Goal: Task Accomplishment & Management: Manage account settings

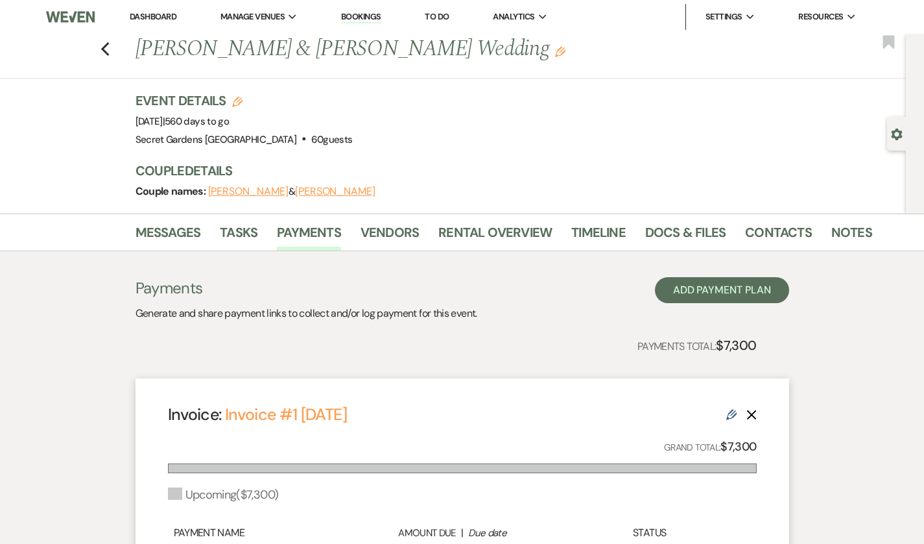
click at [101, 51] on icon "Previous" at bounding box center [106, 50] width 10 height 16
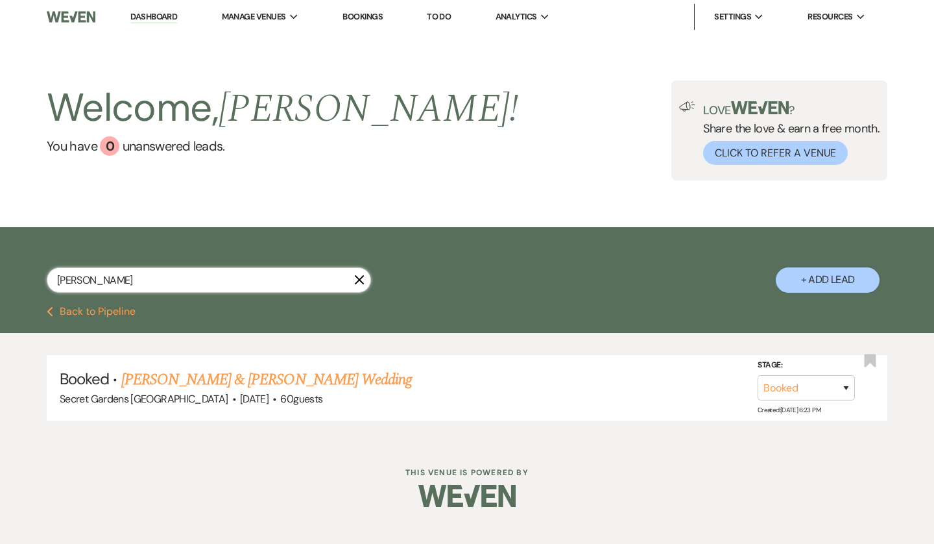
drag, startPoint x: 114, startPoint y: 274, endPoint x: 42, endPoint y: 265, distance: 72.7
click at [42, 265] on div "[PERSON_NAME] X + Add Lead" at bounding box center [467, 268] width 934 height 69
type input "ayr"
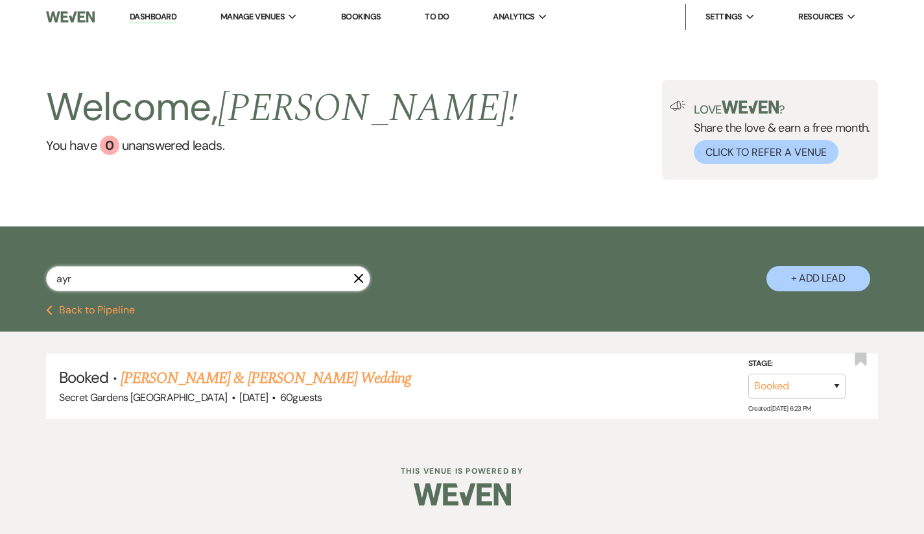
select select "5"
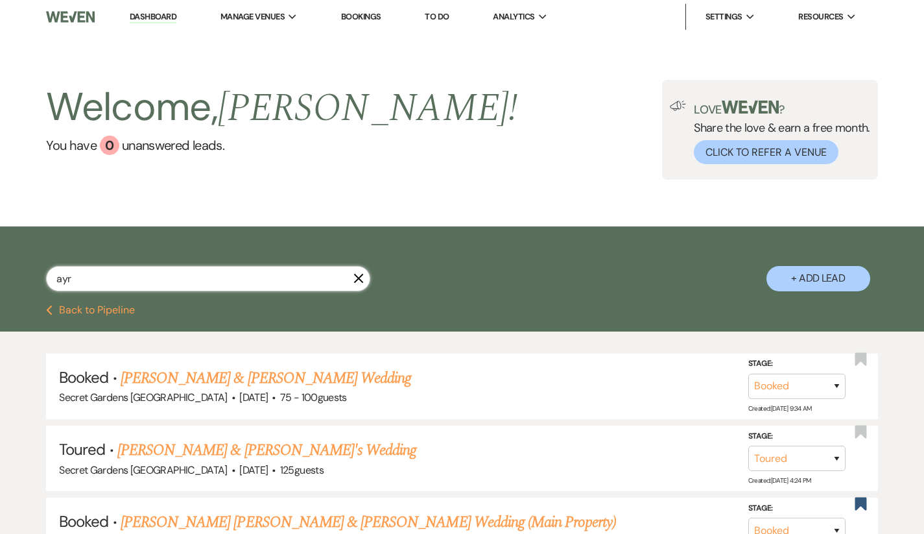
type input "ayr"
click at [192, 514] on link "[PERSON_NAME] [PERSON_NAME] & [PERSON_NAME] Wedding (Main Property)" at bounding box center [369, 522] width 496 height 23
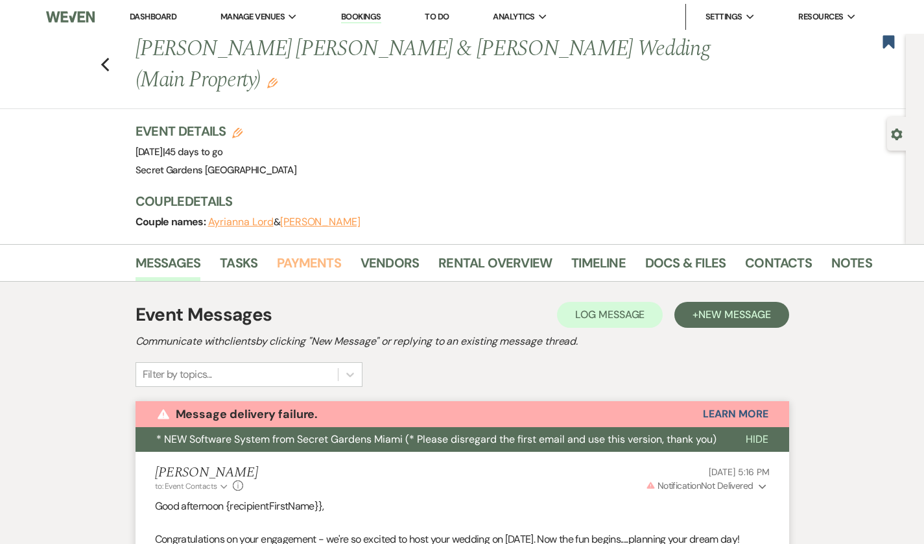
click at [291, 252] on link "Payments" at bounding box center [309, 266] width 64 height 29
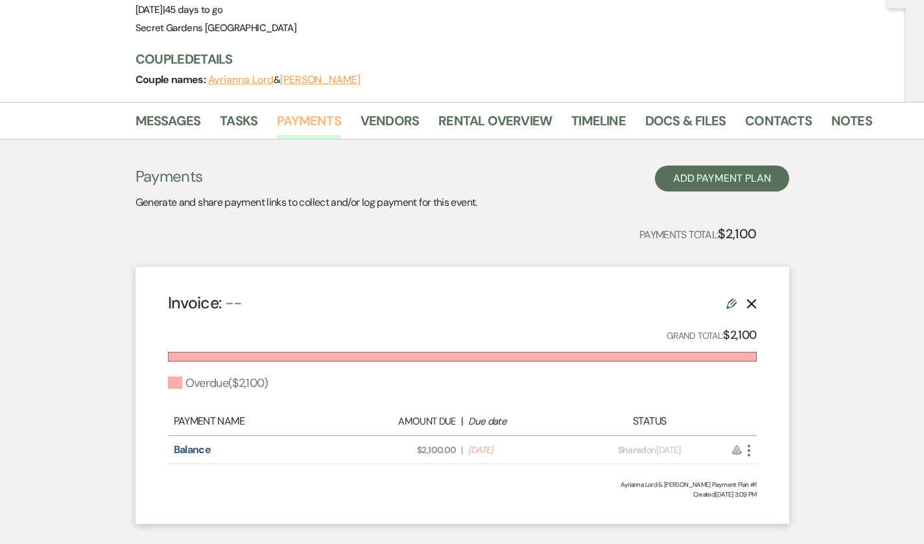
scroll to position [143, 0]
click at [751, 443] on use "button" at bounding box center [749, 449] width 3 height 12
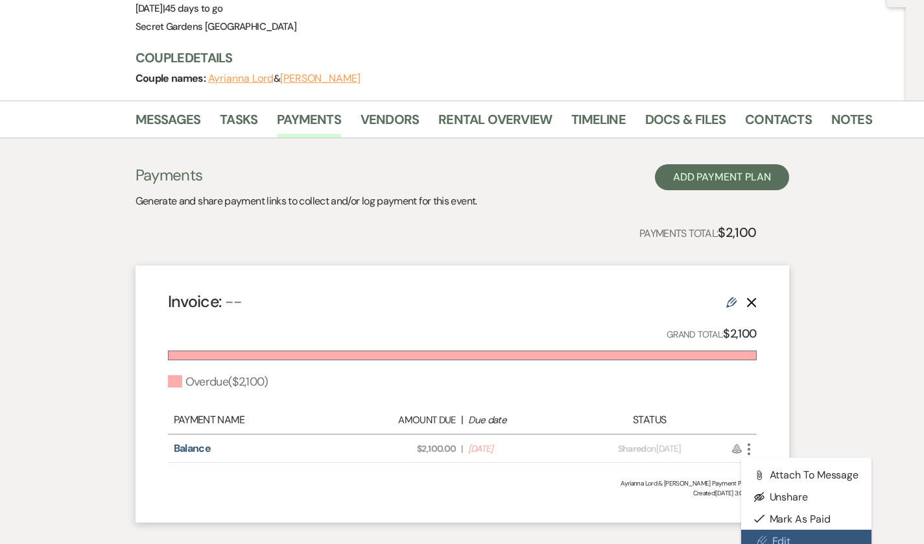
click at [767, 536] on use at bounding box center [762, 541] width 10 height 10
select select "2"
select select "percentage"
select select "true"
select select "both"
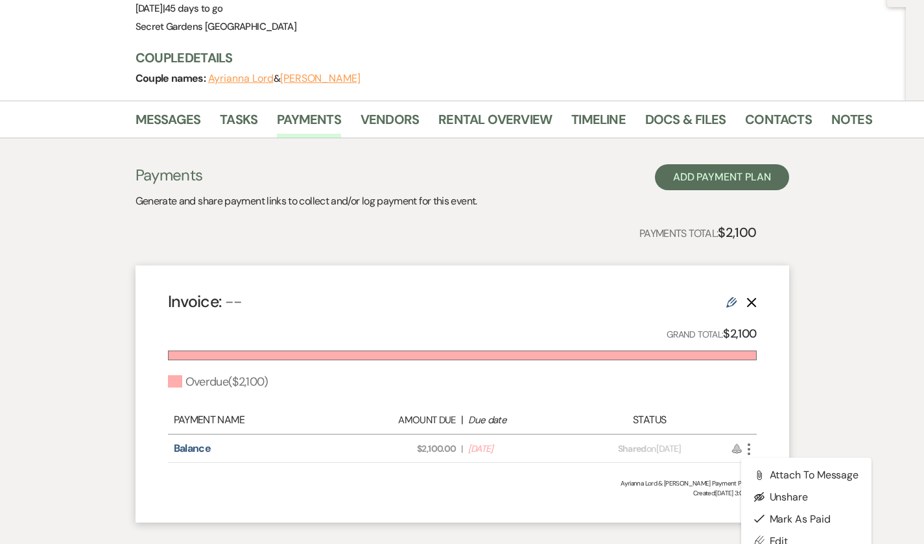
select select "daily"
select select "onDueDate"
select select "complete"
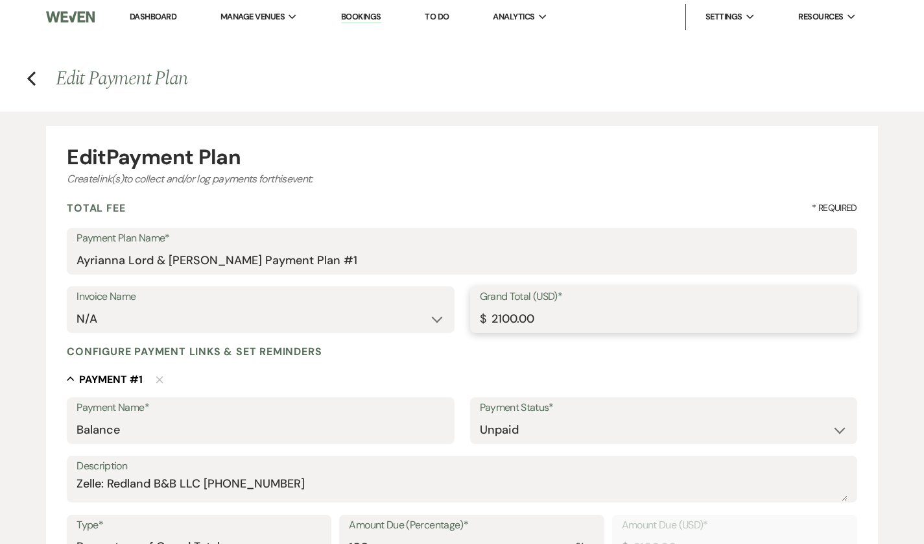
click at [577, 324] on input "2100.00" at bounding box center [664, 318] width 368 height 25
type input "210"
type input "210.00"
type input "21"
type input "21.00"
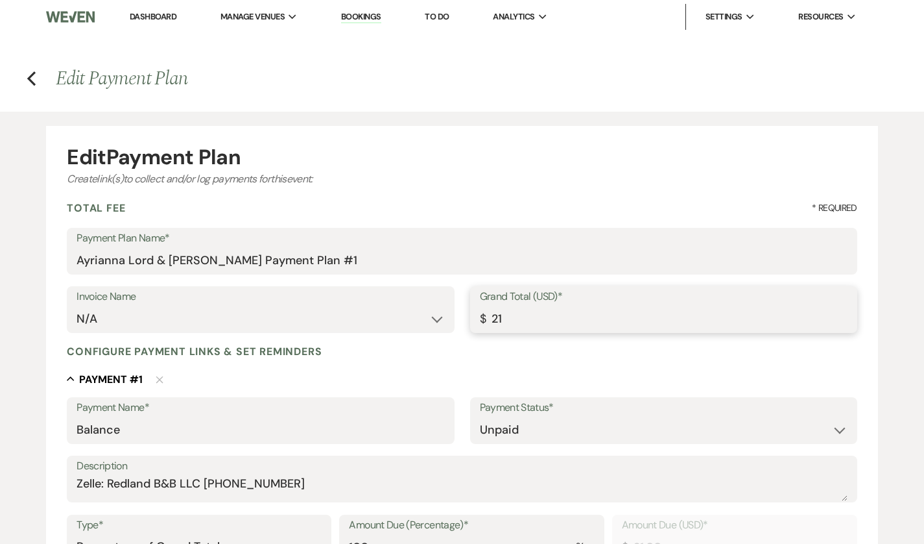
type input "2"
type input "2.00"
type input "1"
type input "1.00"
type input "15"
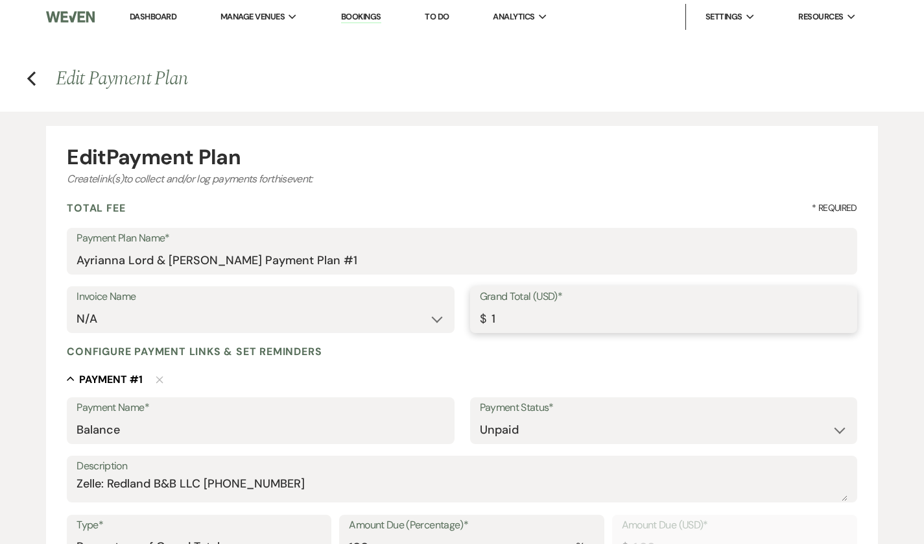
type input "15.00"
type input "150"
type input "150.00"
type input "1500"
type input "1500.00"
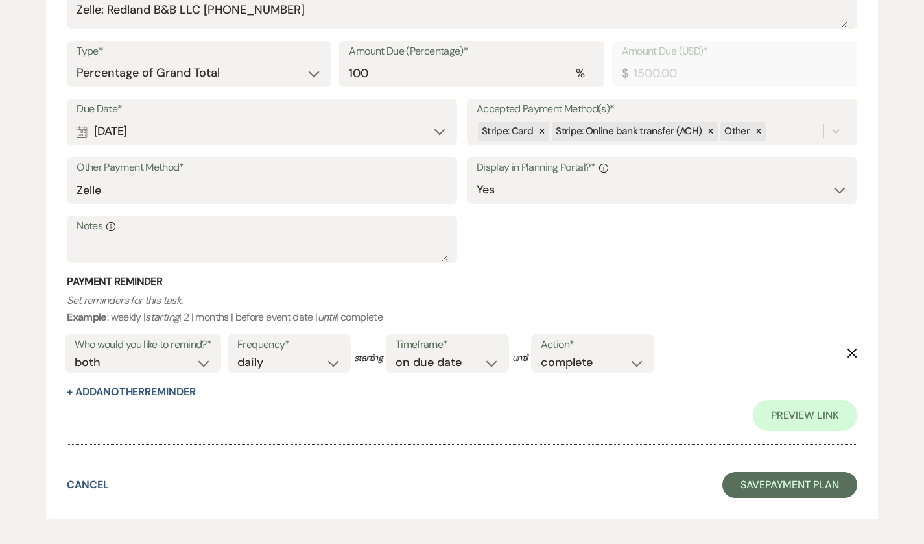
scroll to position [474, 0]
type input "1500.00"
click at [764, 476] on button "Save Payment Plan" at bounding box center [790, 484] width 135 height 26
